Goal: Task Accomplishment & Management: Complete application form

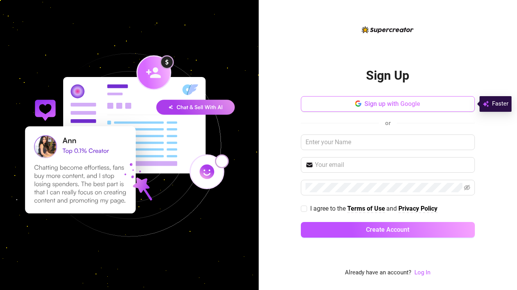
click at [387, 106] on span "Sign up with Google" at bounding box center [393, 103] width 56 height 7
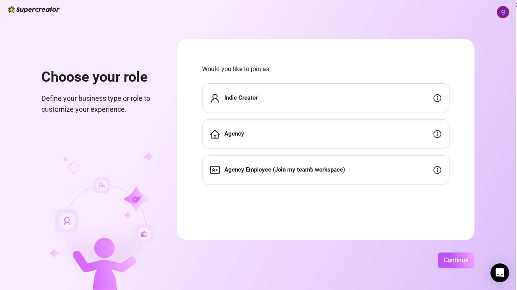
click at [346, 102] on div "Indie Creator" at bounding box center [326, 98] width 248 height 30
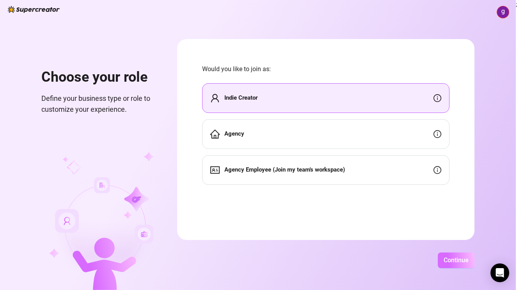
click at [468, 258] on span "Continue" at bounding box center [456, 259] width 25 height 7
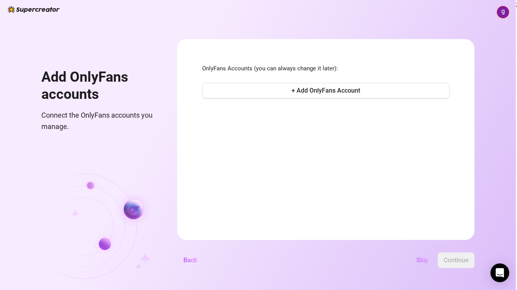
click at [424, 258] on span "Skip" at bounding box center [423, 259] width 12 height 7
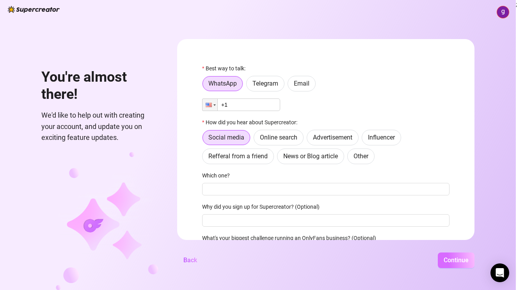
click at [461, 258] on span "Continue" at bounding box center [456, 259] width 25 height 7
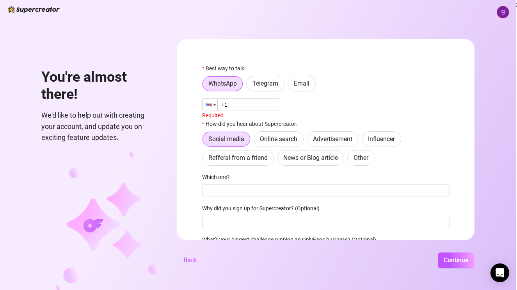
click at [214, 107] on div at bounding box center [210, 105] width 15 height 12
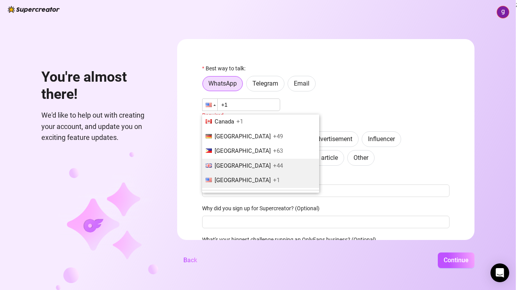
click at [266, 171] on li "[GEOGRAPHIC_DATA] +44" at bounding box center [260, 166] width 117 height 15
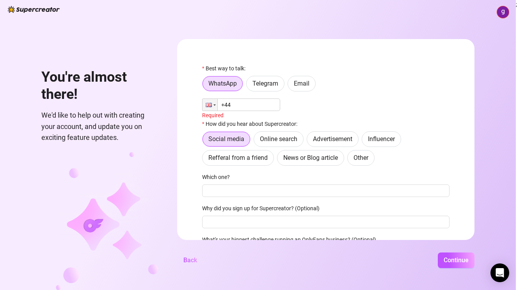
click at [258, 104] on input "+44" at bounding box center [241, 104] width 78 height 12
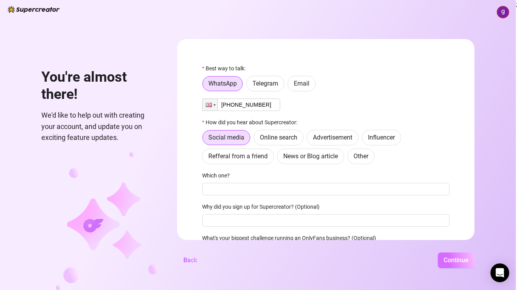
type input "[PHONE_NUMBER]"
click at [454, 258] on span "Continue" at bounding box center [456, 259] width 25 height 7
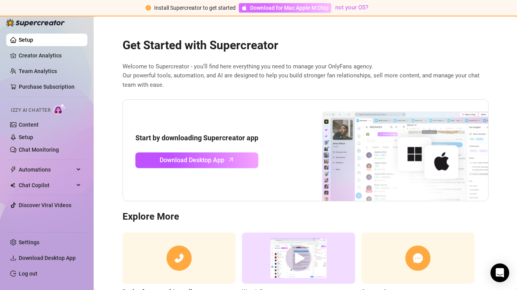
click at [305, 5] on span "Download for Mac Apple M Chip" at bounding box center [289, 8] width 78 height 9
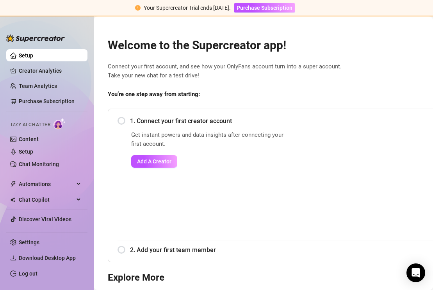
click at [45, 123] on span "Izzy AI Chatter" at bounding box center [30, 124] width 39 height 7
click at [60, 125] on img at bounding box center [59, 123] width 12 height 11
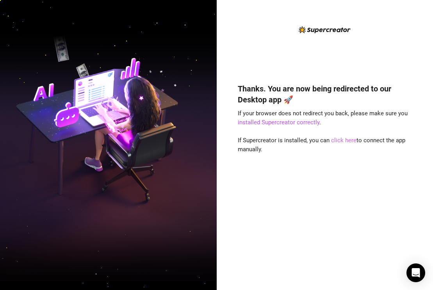
click at [333, 138] on link "click here" at bounding box center [343, 140] width 25 height 7
